Goal: Task Accomplishment & Management: Use online tool/utility

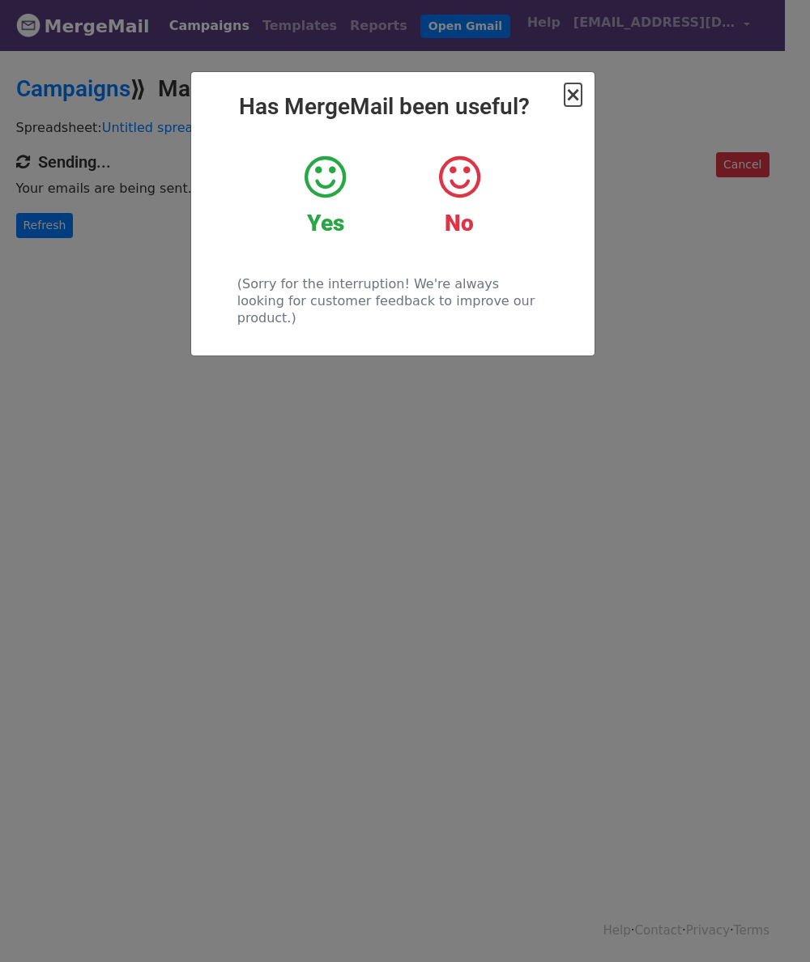
click at [575, 94] on span "×" at bounding box center [572, 94] width 16 height 23
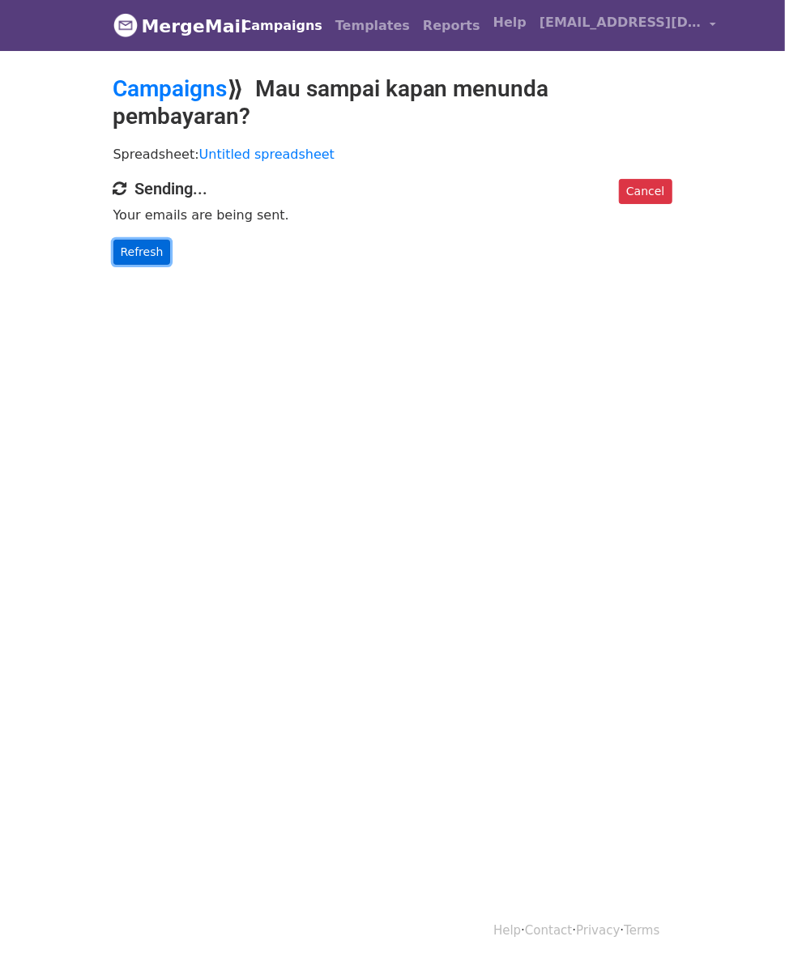
click at [113, 240] on link "Refresh" at bounding box center [141, 252] width 57 height 25
